Goal: Transaction & Acquisition: Download file/media

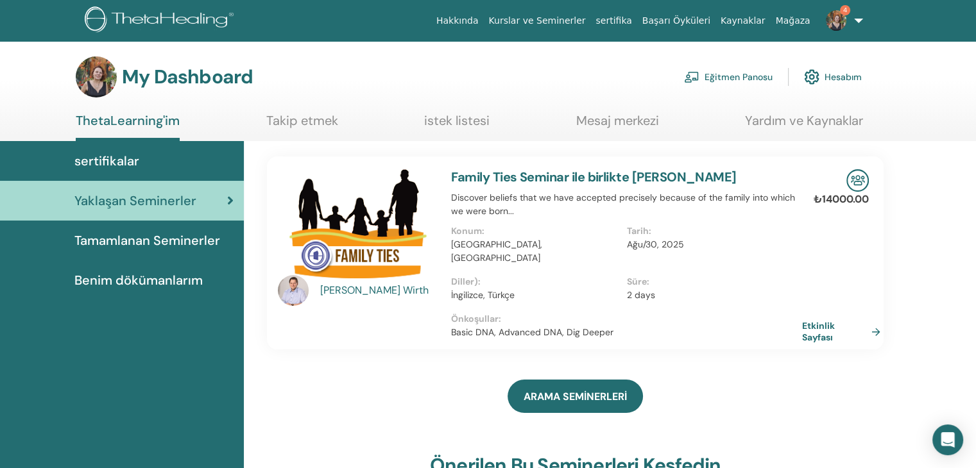
click at [195, 239] on span "Tamamlanan Seminerler" at bounding box center [147, 240] width 146 height 19
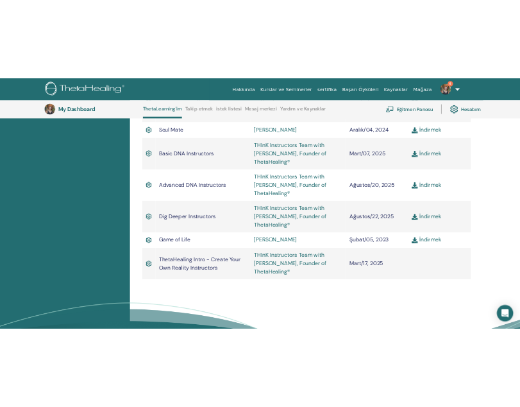
scroll to position [803, 0]
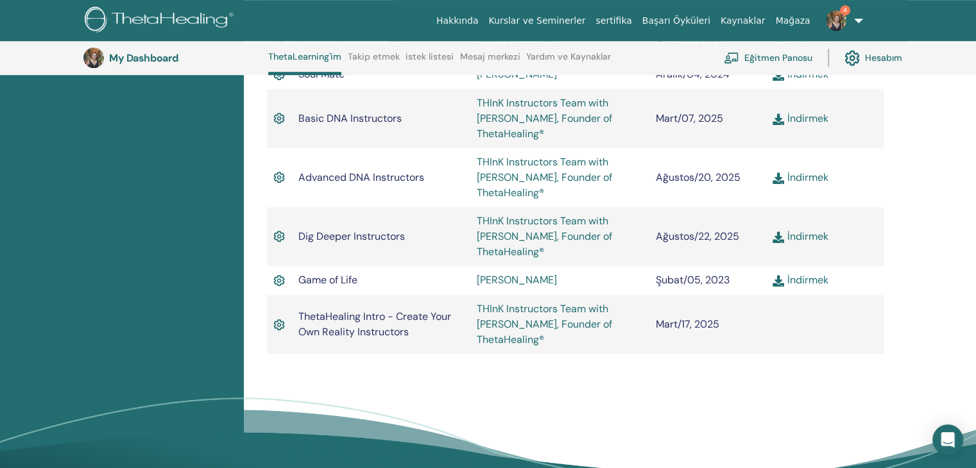
click at [805, 178] on link "İndirmek" at bounding box center [799, 177] width 55 height 13
click at [813, 120] on link "İndirmek" at bounding box center [799, 118] width 55 height 13
click at [810, 241] on link "İndirmek" at bounding box center [799, 236] width 55 height 13
